Goal: Find specific page/section: Find specific page/section

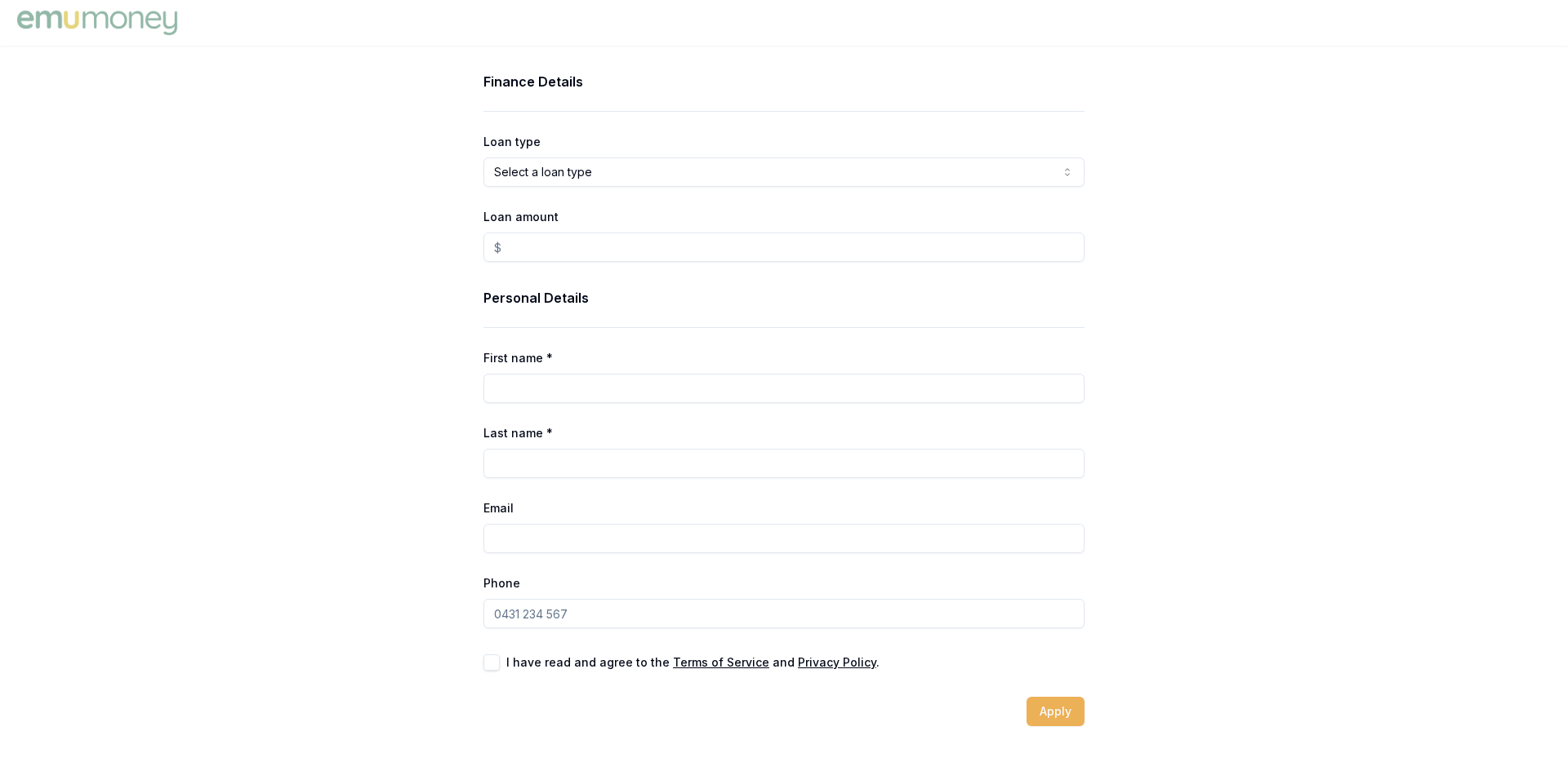
click at [153, 24] on img at bounding box center [97, 22] width 168 height 32
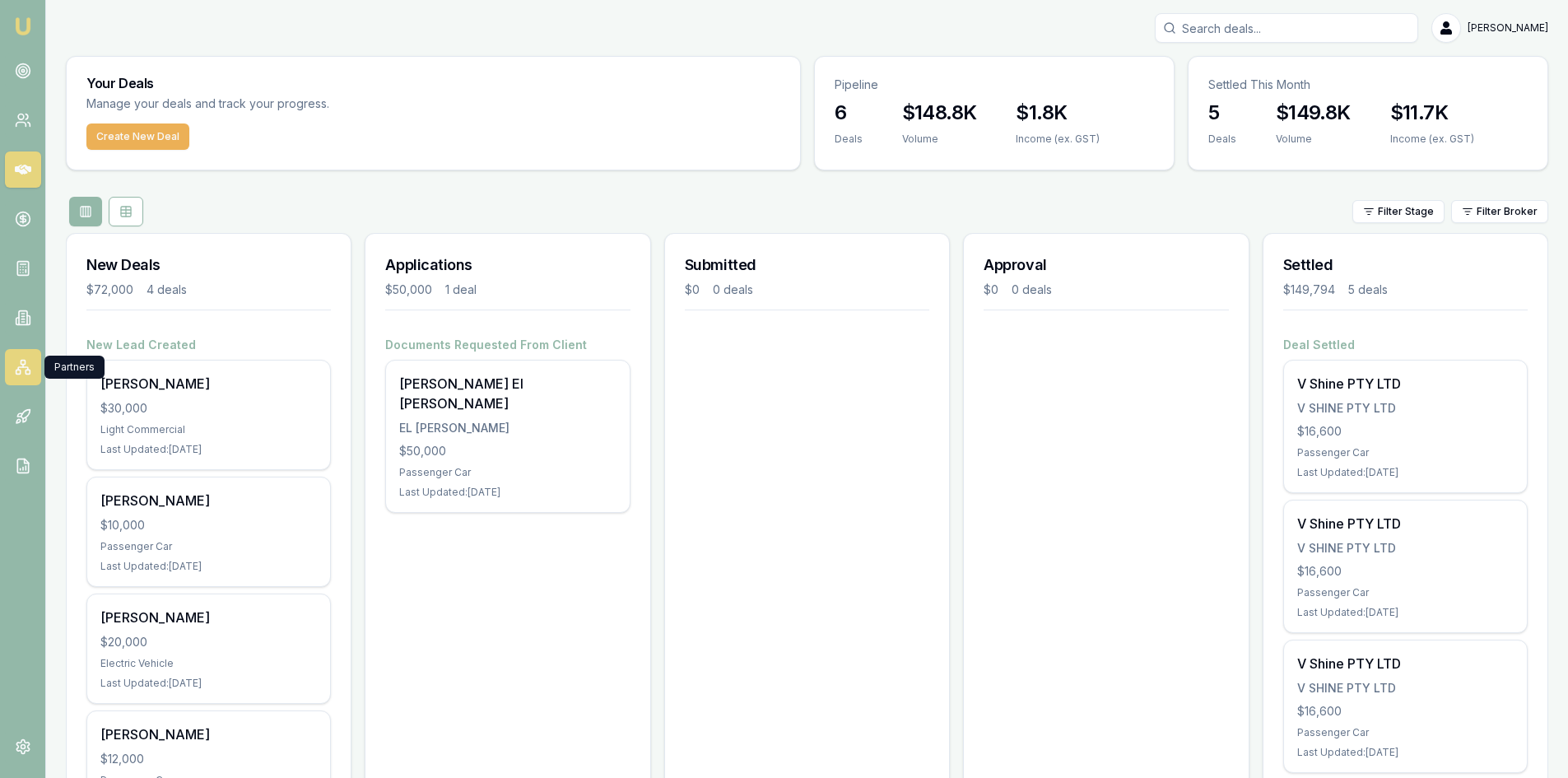
click at [28, 376] on link at bounding box center [23, 367] width 36 height 36
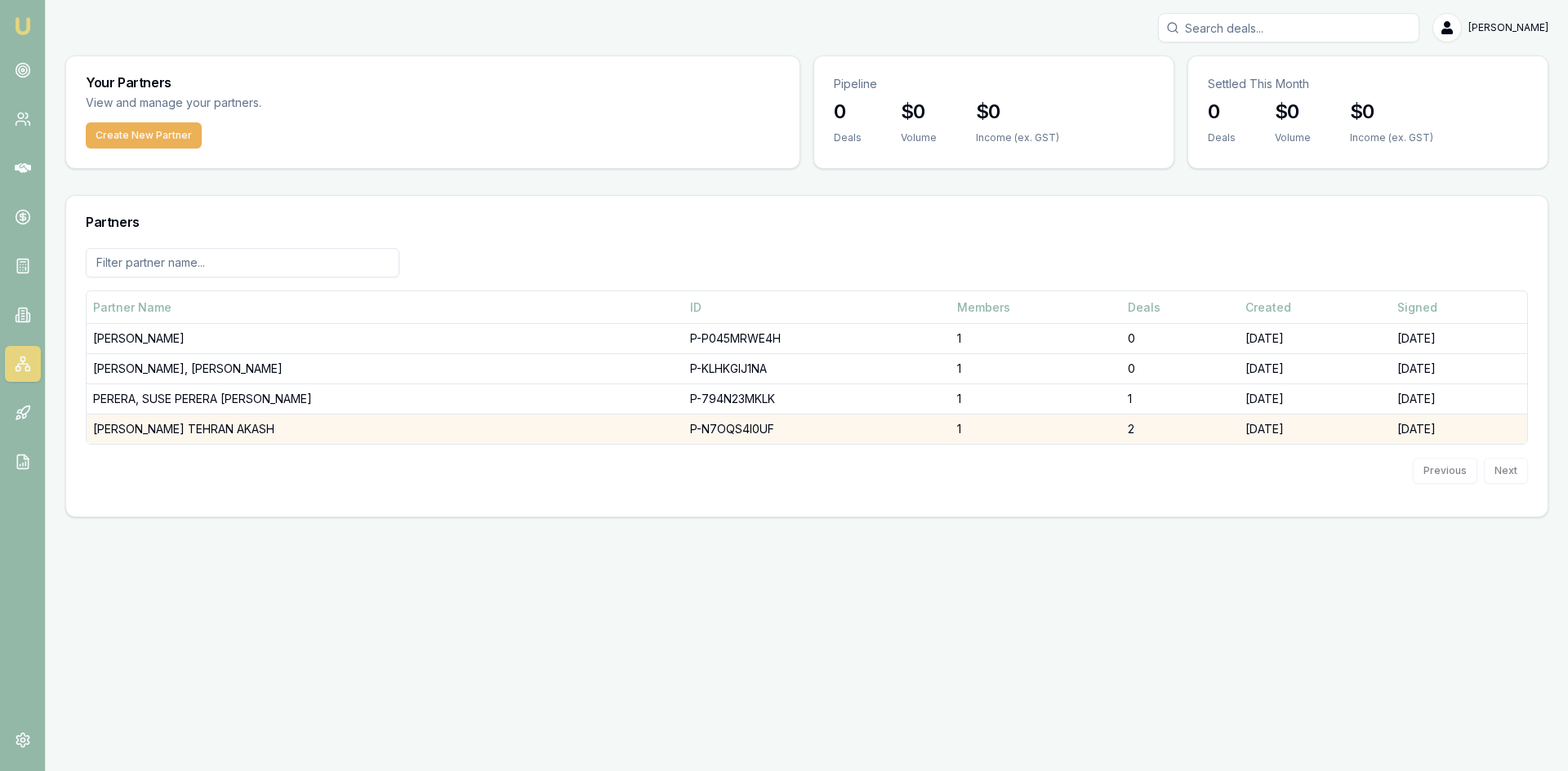
click at [143, 431] on td "[PERSON_NAME] TEHRAN AKASH" at bounding box center [384, 429] width 597 height 30
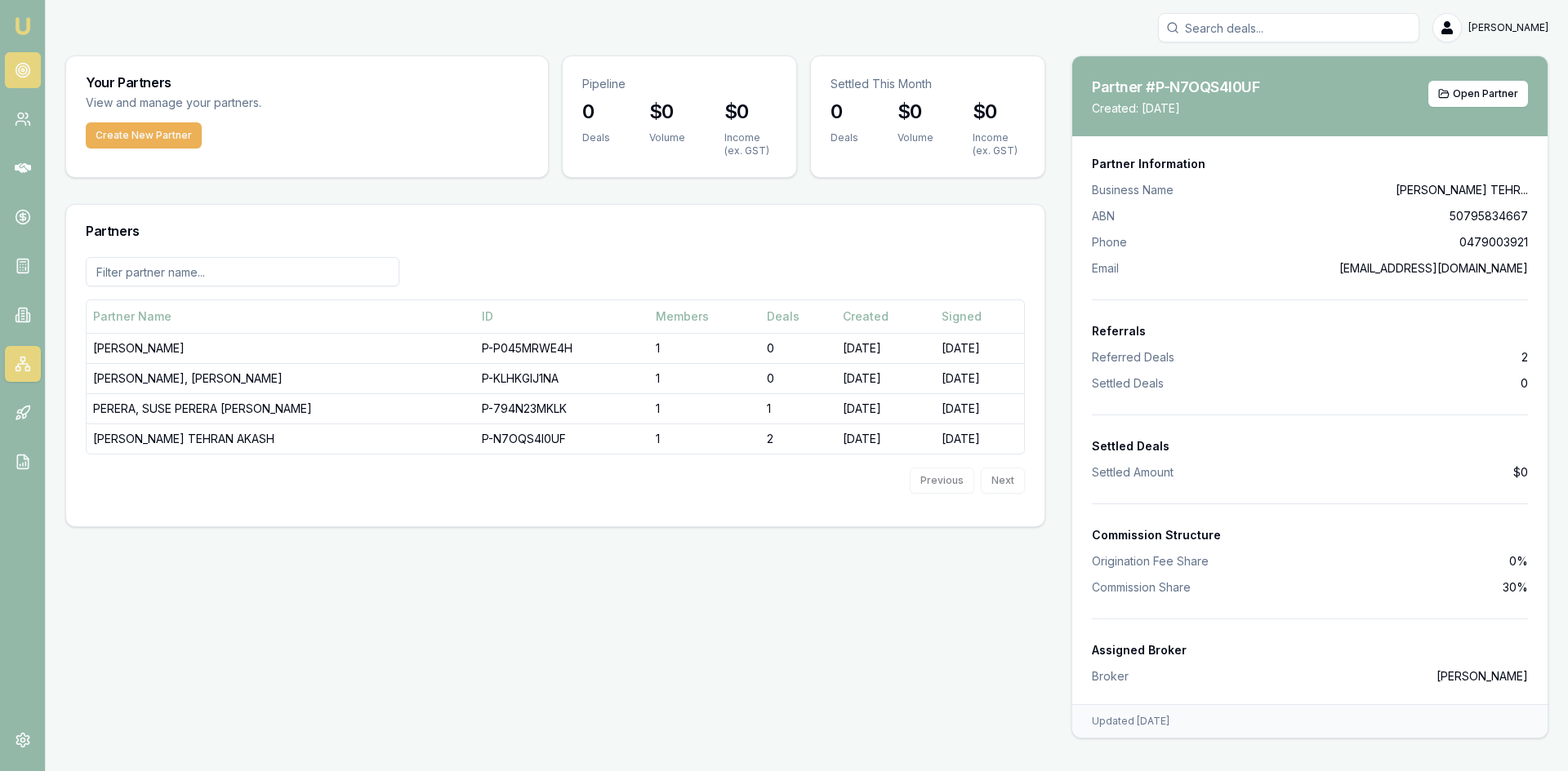
click at [27, 59] on link at bounding box center [22, 70] width 36 height 36
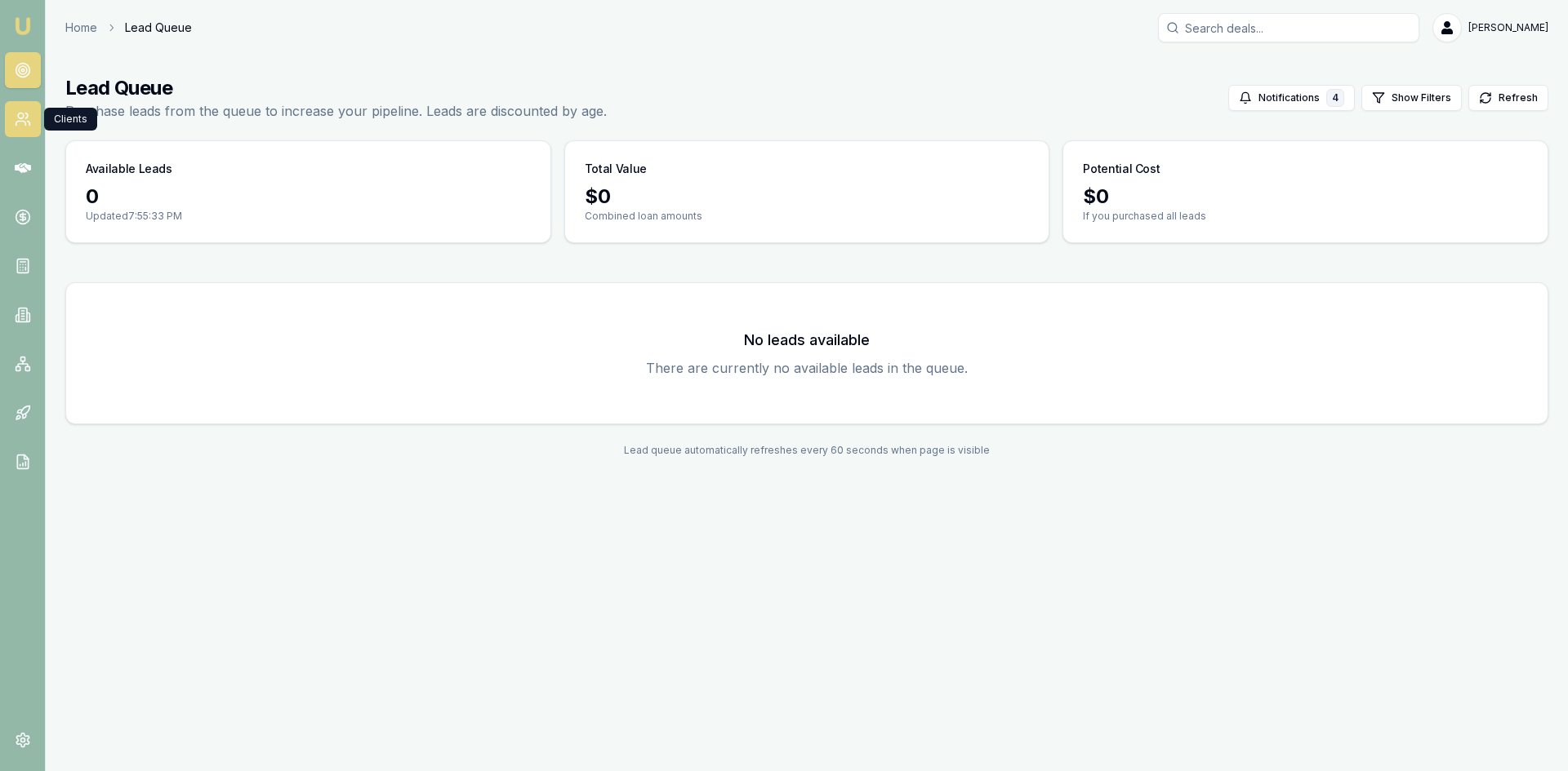
click at [24, 130] on link at bounding box center [22, 119] width 36 height 36
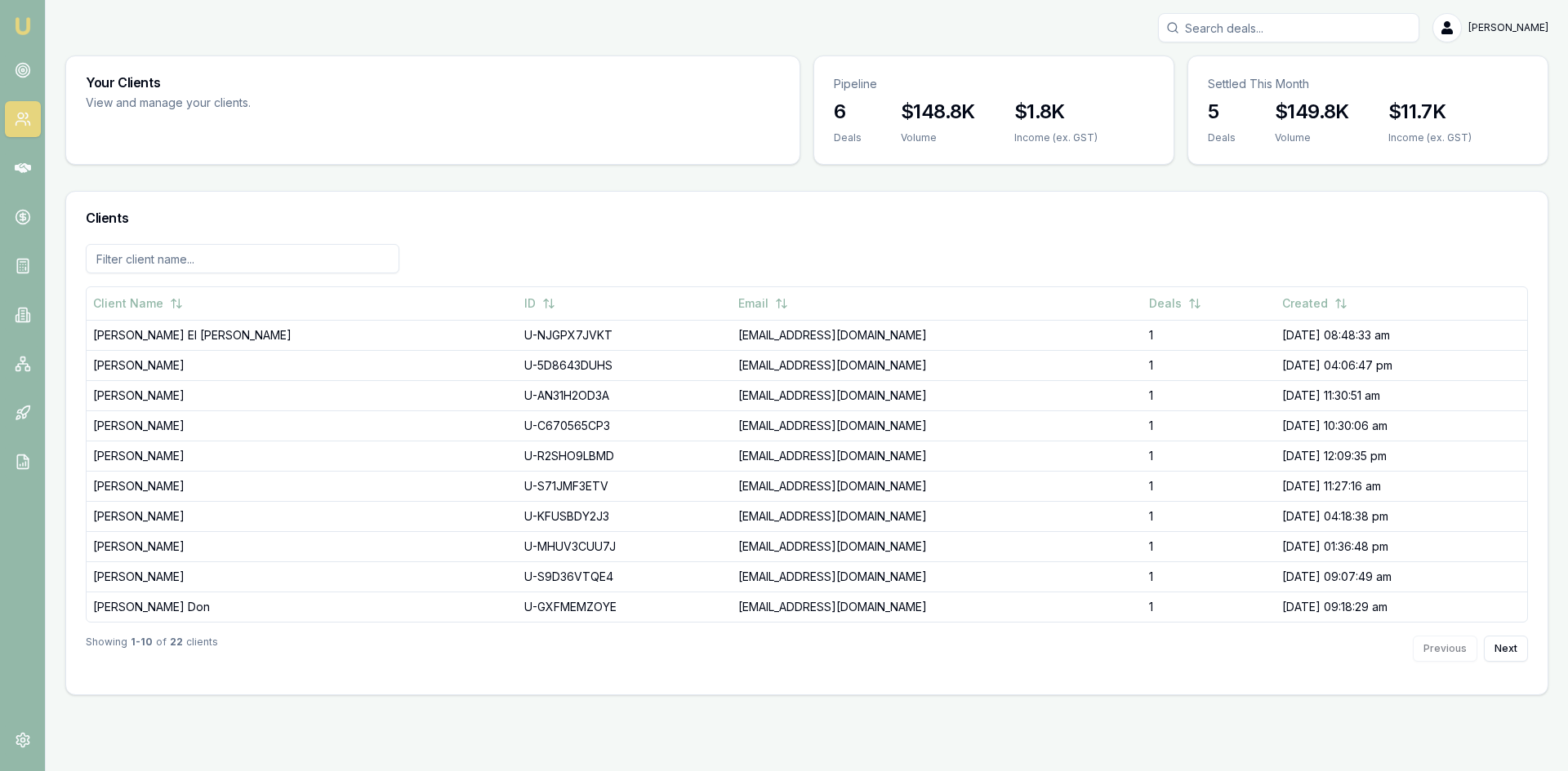
click at [1419, 28] on input "Search deals" at bounding box center [1288, 28] width 261 height 30
click at [1339, 30] on input "Search deals" at bounding box center [1288, 28] width 261 height 30
click at [1498, 645] on button "Next" at bounding box center [1505, 648] width 44 height 26
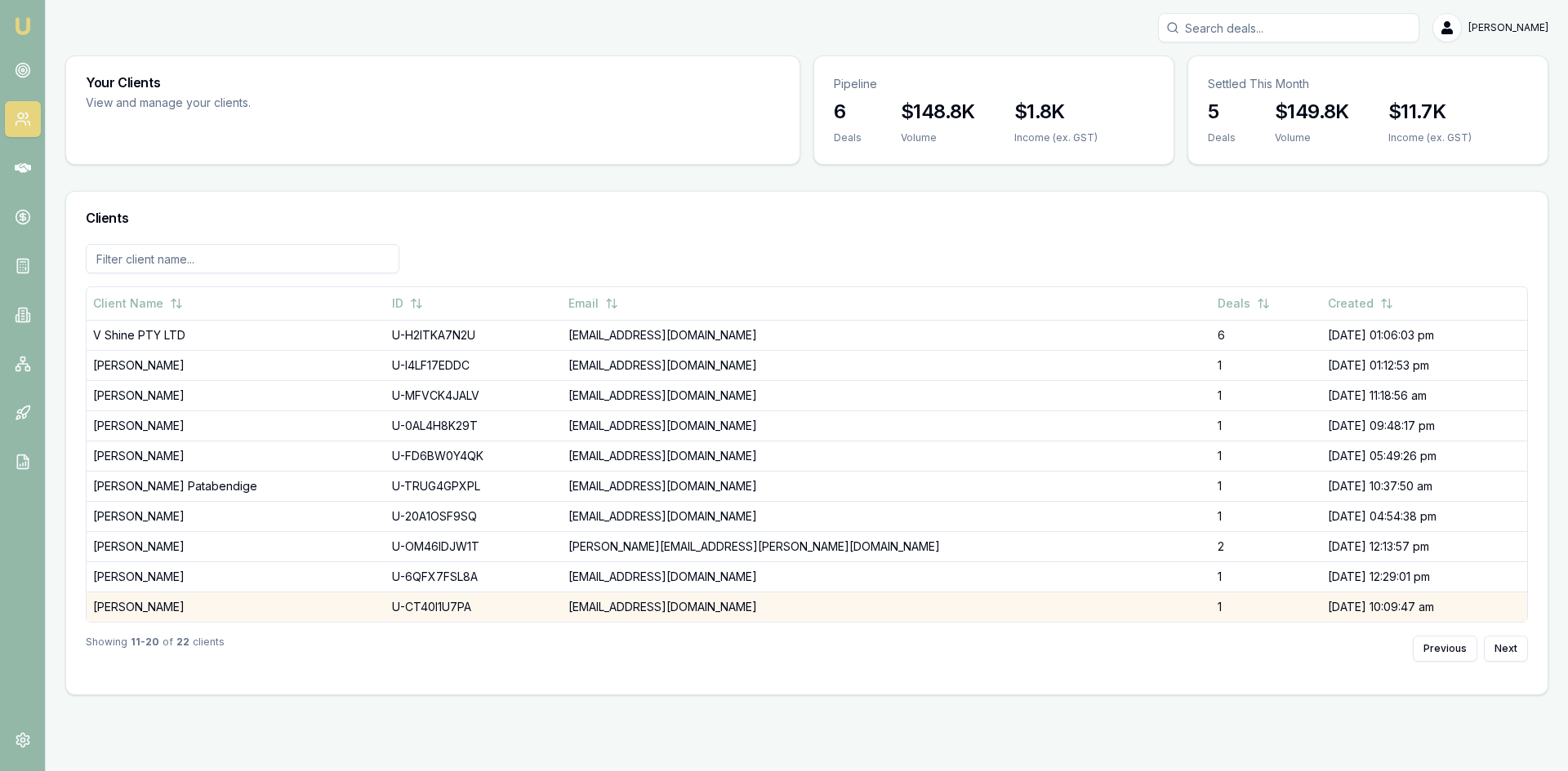
click at [803, 602] on td "[EMAIL_ADDRESS][DOMAIN_NAME]" at bounding box center [886, 607] width 649 height 30
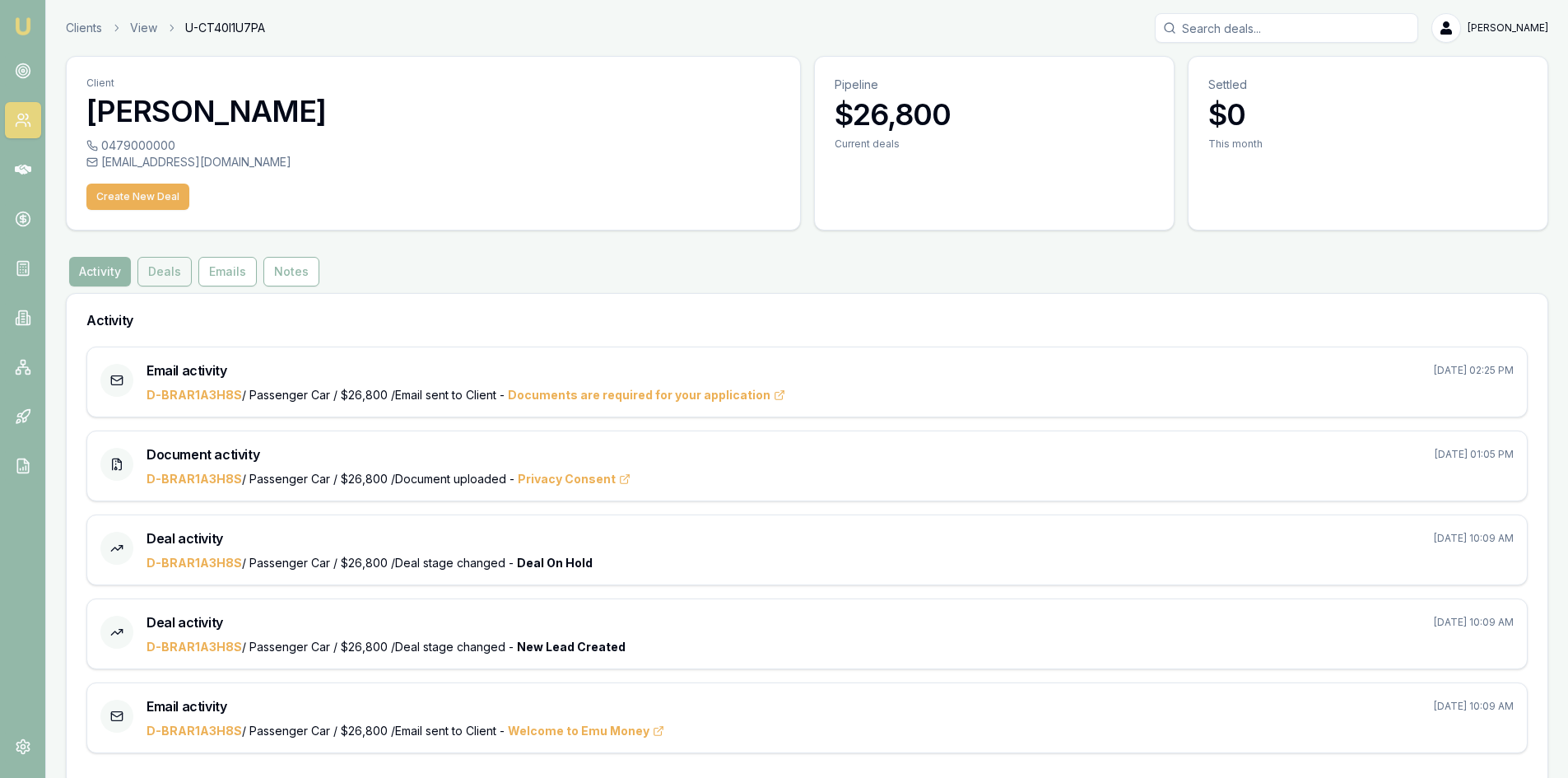
click at [162, 264] on button "Deals" at bounding box center [165, 271] width 54 height 30
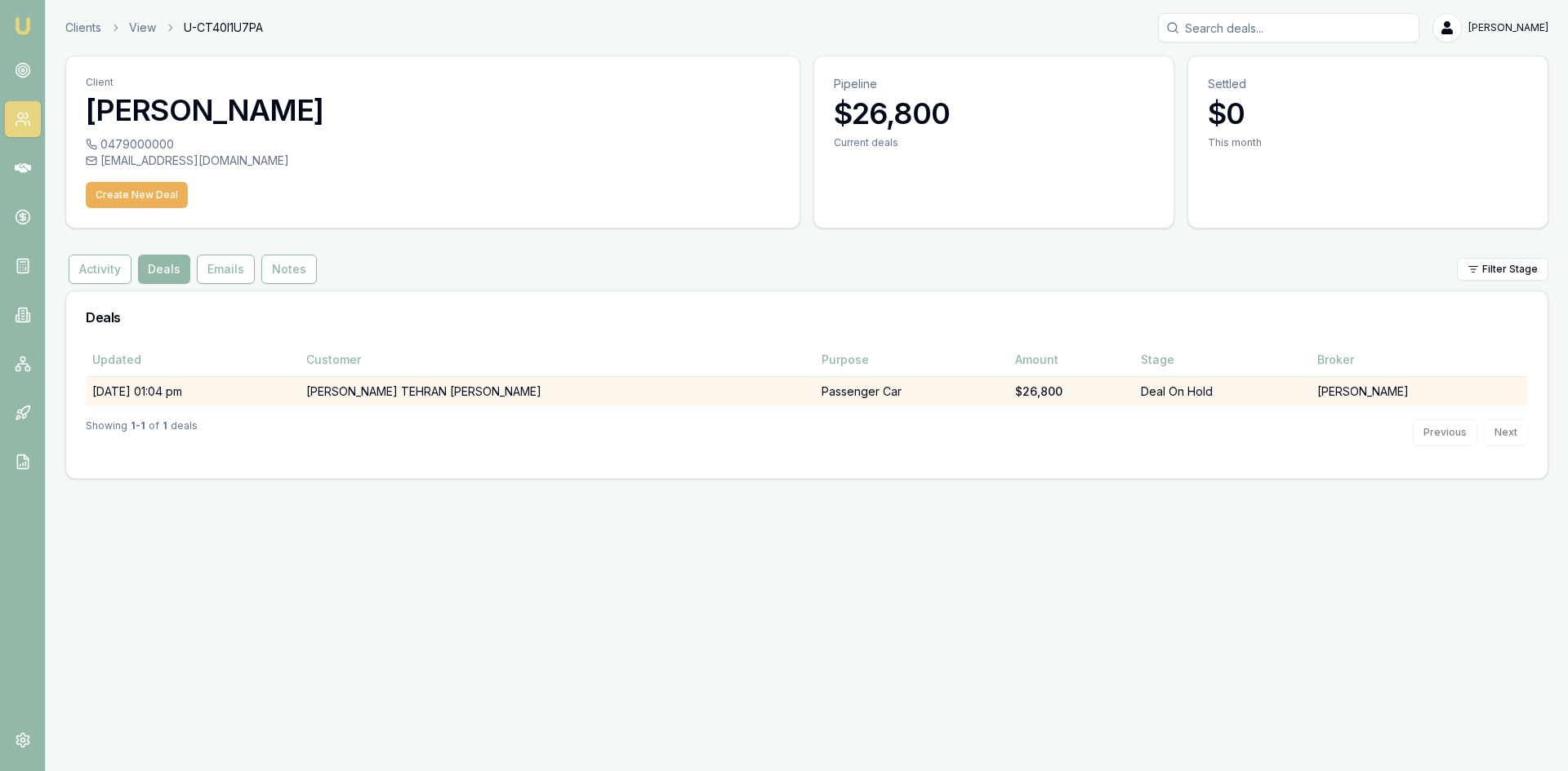
click at [523, 386] on td "[PERSON_NAME] TEHRAN [PERSON_NAME]" at bounding box center [557, 392] width 516 height 30
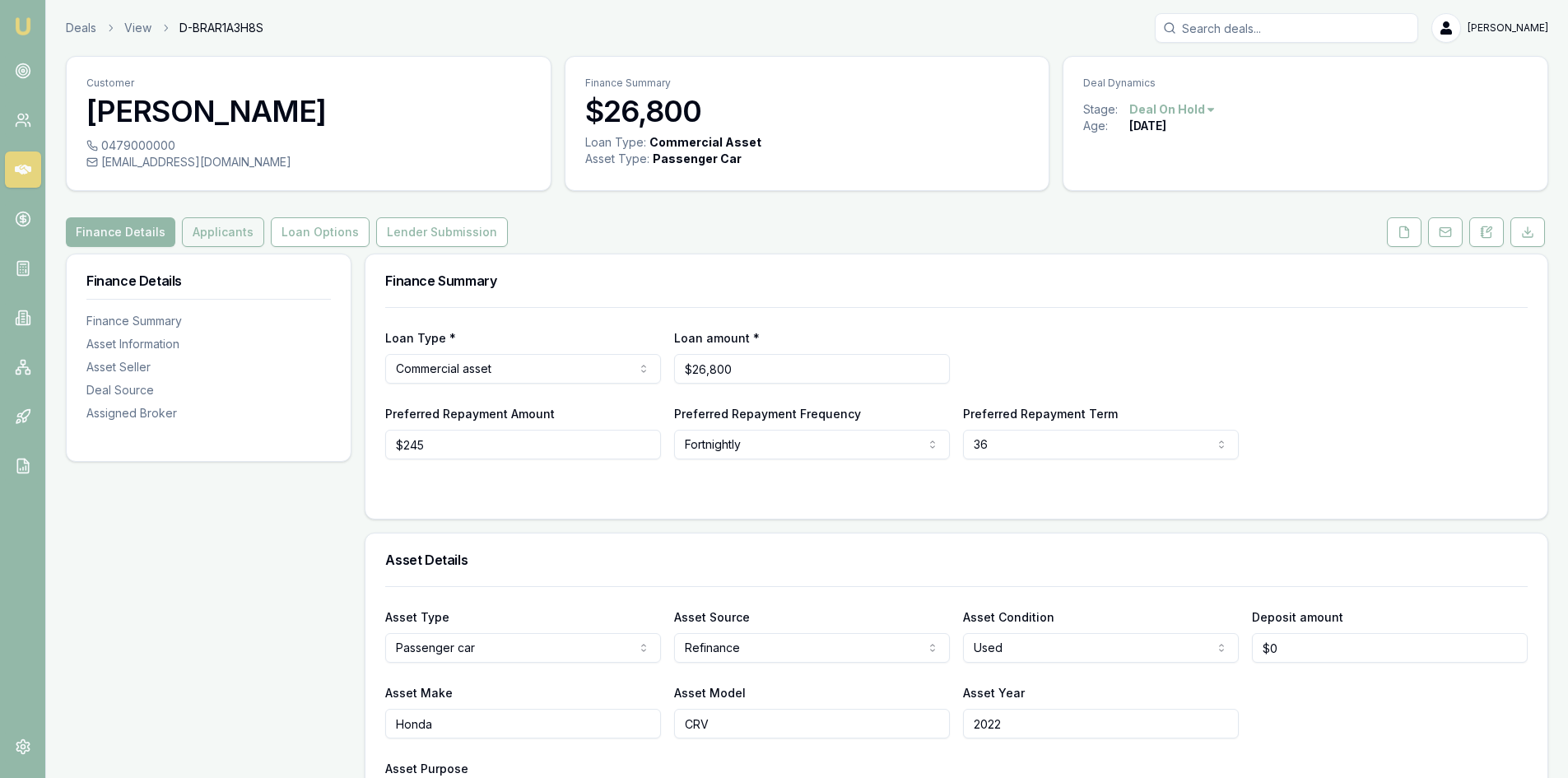
click at [231, 223] on button "Applicants" at bounding box center [222, 232] width 82 height 30
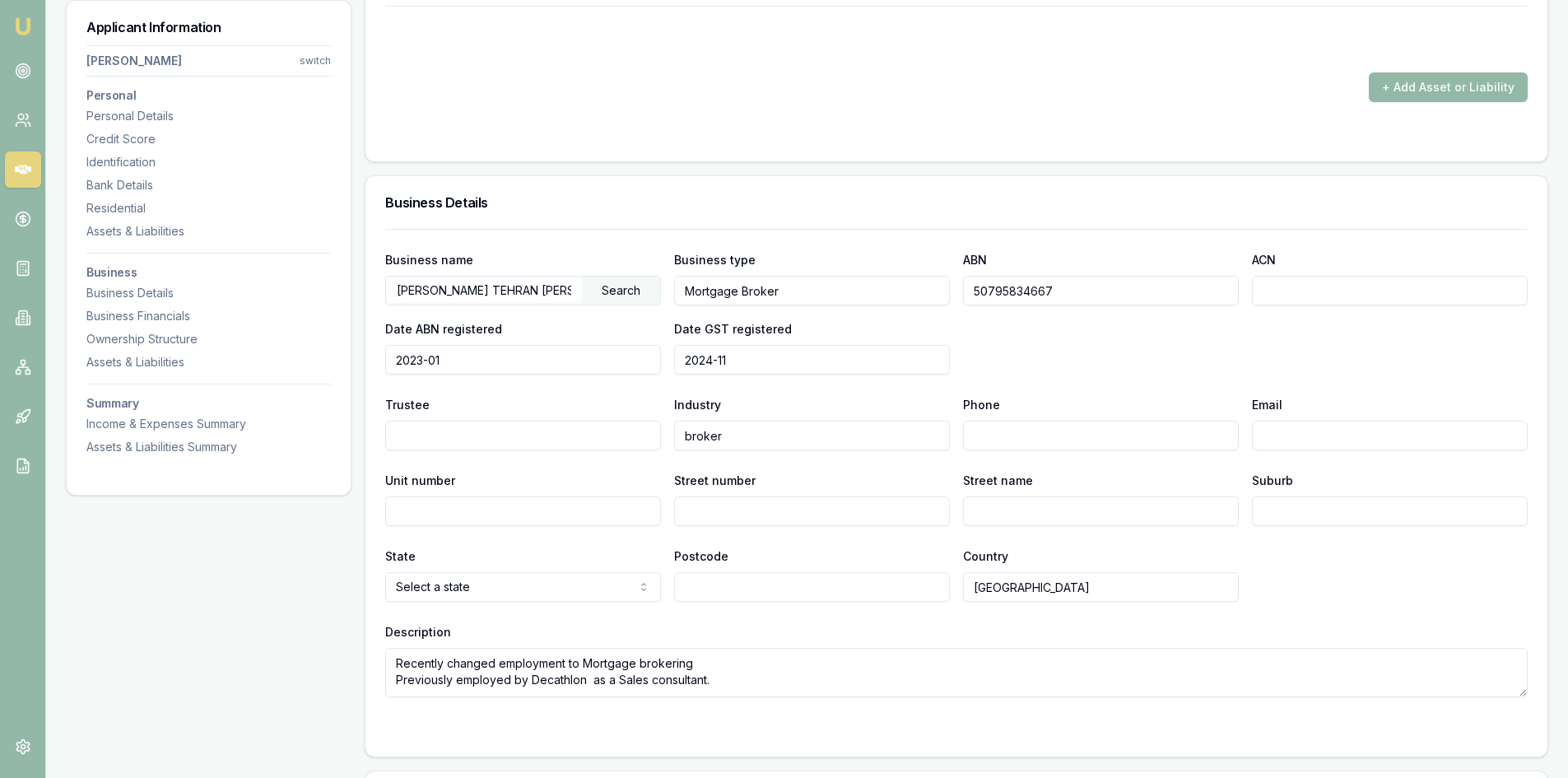
scroll to position [0, 16]
drag, startPoint x: 400, startPoint y: 291, endPoint x: 652, endPoint y: 289, distance: 252.0
click at [652, 289] on div "[PERSON_NAME] [GEOGRAPHIC_DATA] [PERSON_NAME] Search" at bounding box center [523, 290] width 276 height 30
drag, startPoint x: 554, startPoint y: 294, endPoint x: 1075, endPoint y: 282, distance: 521.1
click at [1076, 280] on input "50795834667" at bounding box center [1100, 290] width 276 height 30
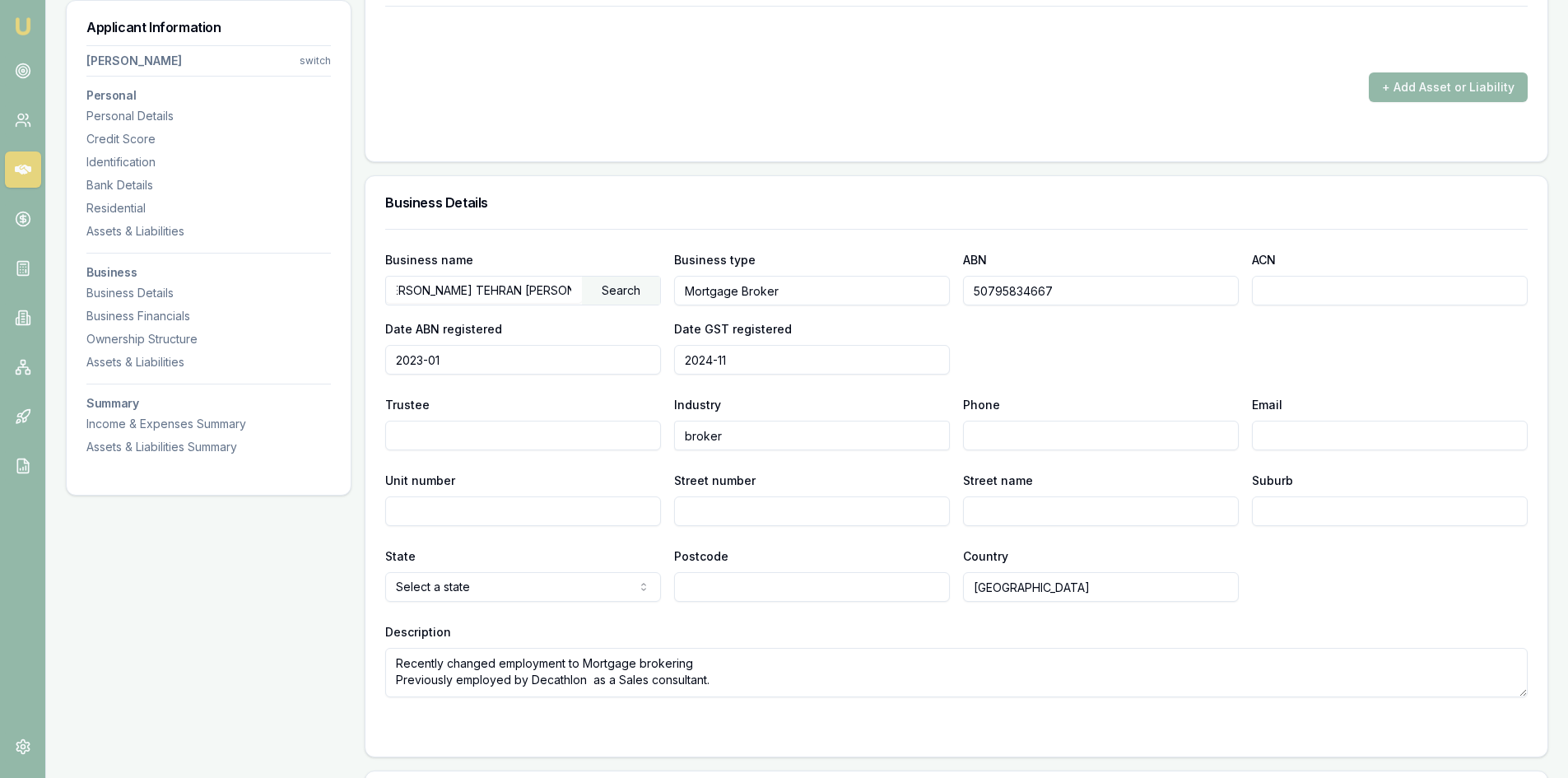
scroll to position [0, 0]
drag, startPoint x: 1061, startPoint y: 291, endPoint x: 877, endPoint y: 284, distance: 184.1
click at [877, 284] on div "Business name [PERSON_NAME] [GEOGRAPHIC_DATA] [PERSON_NAME] Search Business typ…" at bounding box center [956, 312] width 1142 height 125
click at [23, 65] on icon at bounding box center [23, 71] width 16 height 16
